Goal: Register for event/course

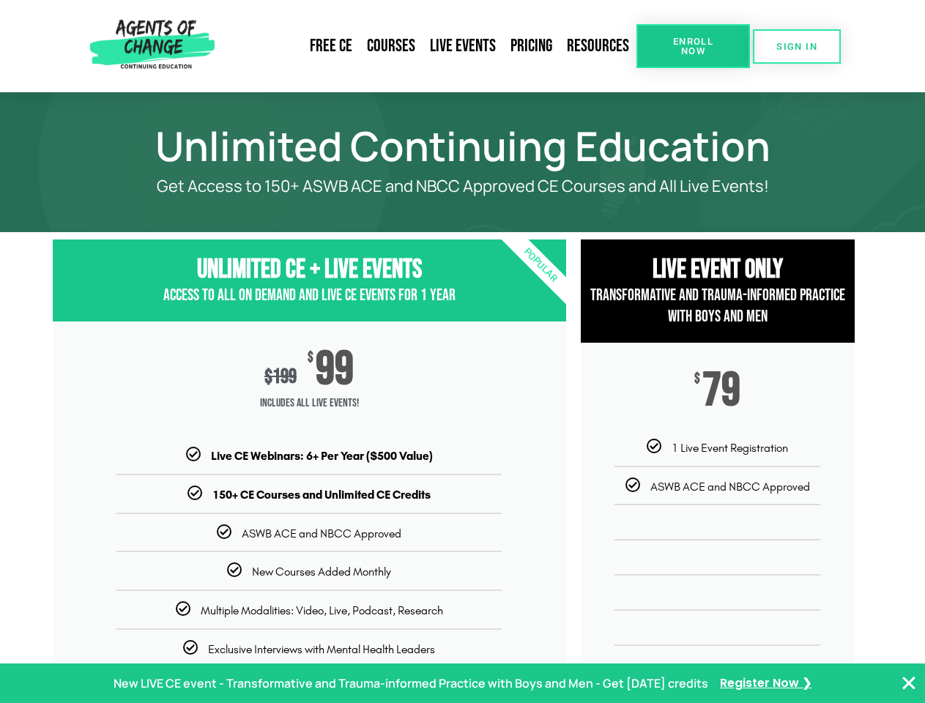
click at [462, 352] on div "$ 199 $ 99 Includes ALL Live Events!" at bounding box center [309, 385] width 513 height 126
click at [598, 46] on link "Resources" at bounding box center [598, 46] width 77 height 34
click at [693, 46] on span "Enroll Now" at bounding box center [693, 46] width 67 height 19
click at [797, 46] on span "SIGN IN" at bounding box center [796, 47] width 41 height 10
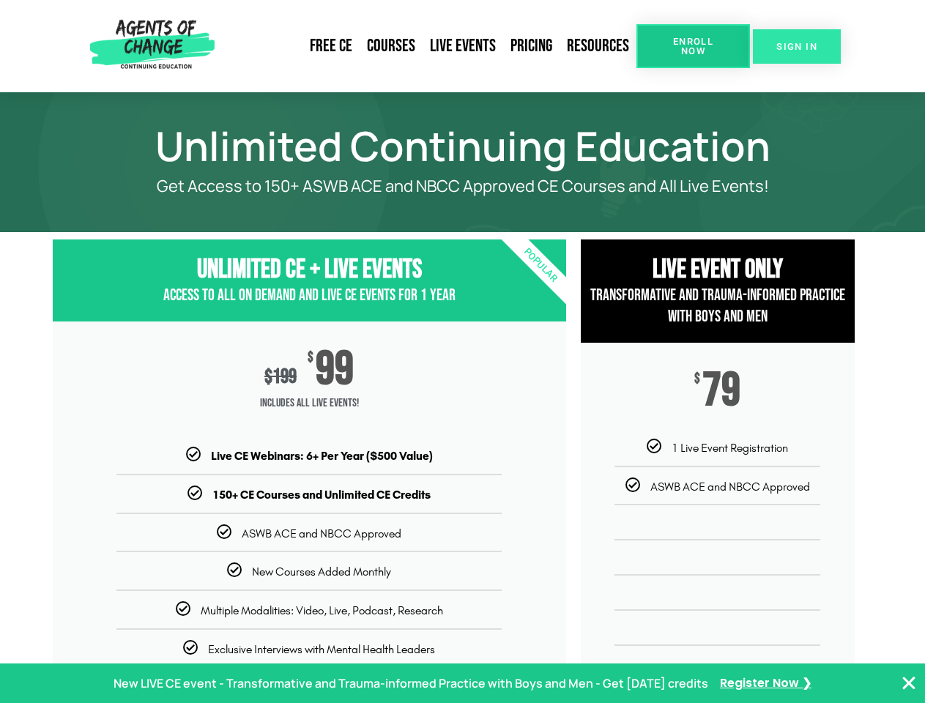
click at [797, 46] on span "SIGN IN" at bounding box center [796, 47] width 41 height 10
click at [462, 683] on p "New LIVE CE event - Transformative and Trauma-informed Practice with Boys and M…" at bounding box center [411, 683] width 595 height 21
click at [909, 683] on icon "Close Banner" at bounding box center [909, 684] width 18 height 18
